Goal: Communication & Community: Participate in discussion

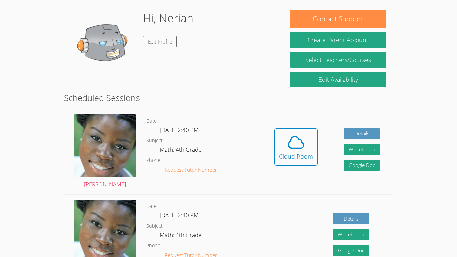
scroll to position [99, 0]
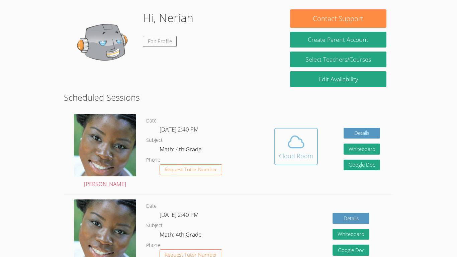
click at [298, 160] on div "Cloud Room" at bounding box center [296, 155] width 34 height 9
click at [301, 153] on div "Cloud Room" at bounding box center [296, 155] width 34 height 9
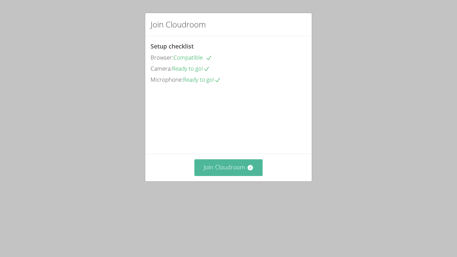
click at [222, 176] on button "Join Cloudroom" at bounding box center [228, 167] width 69 height 16
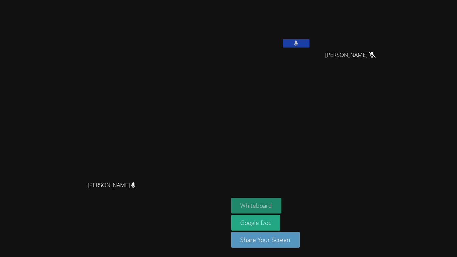
click at [281, 205] on button "Whiteboard" at bounding box center [256, 206] width 50 height 16
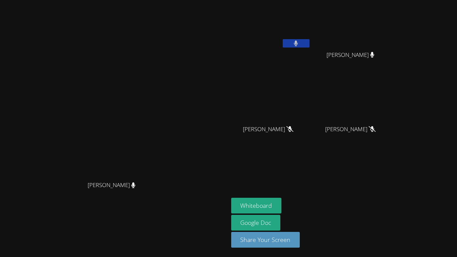
click at [396, 171] on aside "[PERSON_NAME] [PERSON_NAME] [PERSON_NAME] LILAHANNA [PERSON_NAME] LILAHANNA [PE…" at bounding box center [311, 128] width 167 height 257
click at [309, 45] on button at bounding box center [296, 43] width 27 height 8
click at [180, 204] on div at bounding box center [114, 191] width 223 height 27
click at [396, 187] on aside "[PERSON_NAME] [PERSON_NAME] [PERSON_NAME] LILAHANNA [PERSON_NAME] LILAHANNA [PE…" at bounding box center [311, 128] width 167 height 257
click at [299, 44] on icon at bounding box center [295, 43] width 7 height 6
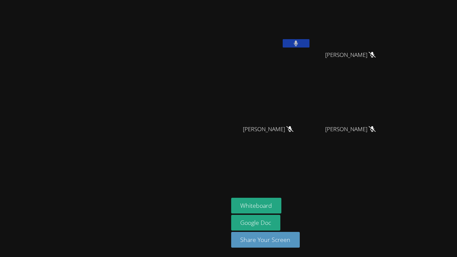
click at [309, 44] on button at bounding box center [296, 43] width 27 height 8
click at [164, 52] on video at bounding box center [114, 114] width 100 height 125
click at [309, 46] on button at bounding box center [296, 43] width 27 height 8
click at [309, 47] on button at bounding box center [296, 43] width 27 height 8
click at [374, 52] on span "Emily Garza" at bounding box center [350, 55] width 48 height 10
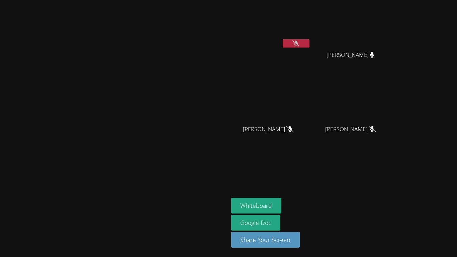
click at [299, 42] on icon at bounding box center [295, 43] width 7 height 6
click at [298, 42] on icon at bounding box center [296, 43] width 4 height 6
click at [226, 204] on div at bounding box center [114, 191] width 223 height 27
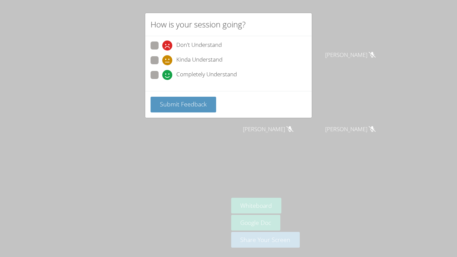
click at [158, 76] on label "Completely Understand" at bounding box center [193, 75] width 86 height 9
click at [162, 76] on input "Completely Understand" at bounding box center [165, 74] width 6 height 6
radio input "true"
click at [185, 107] on span "Submit Feedback" at bounding box center [183, 104] width 47 height 8
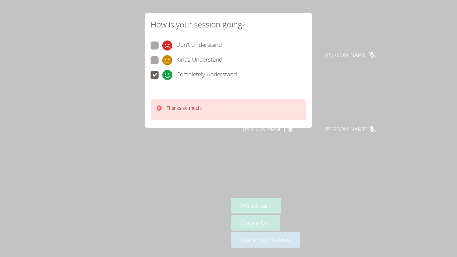
click at [256, 172] on div "How is your session going? Don't Understand Kinda Understand Completely Underst…" at bounding box center [228, 128] width 457 height 257
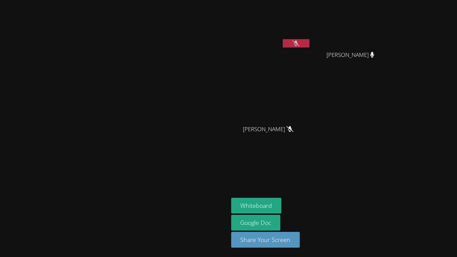
click at [299, 46] on icon at bounding box center [295, 43] width 7 height 6
click at [298, 43] on icon at bounding box center [296, 43] width 4 height 6
click at [309, 44] on button at bounding box center [296, 43] width 27 height 8
click at [309, 47] on button at bounding box center [296, 43] width 27 height 8
click at [281, 204] on button "Whiteboard" at bounding box center [256, 206] width 50 height 16
